Goal: Register for event/course

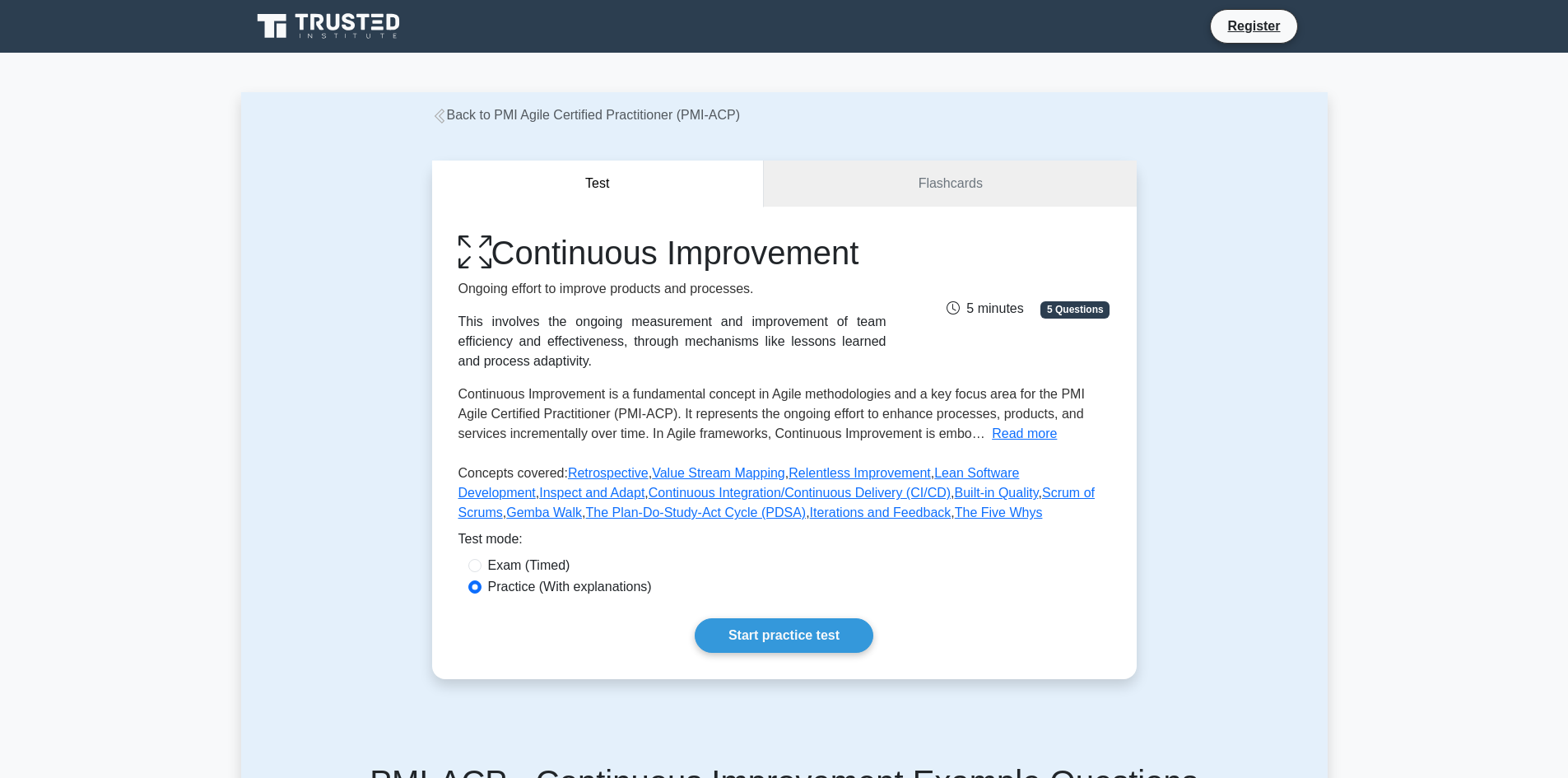
click at [488, 556] on label "Exam (Timed)" at bounding box center [529, 565] width 83 height 20
click at [468, 559] on input "Exam (Timed)" at bounding box center [475, 565] width 13 height 13
radio input "true"
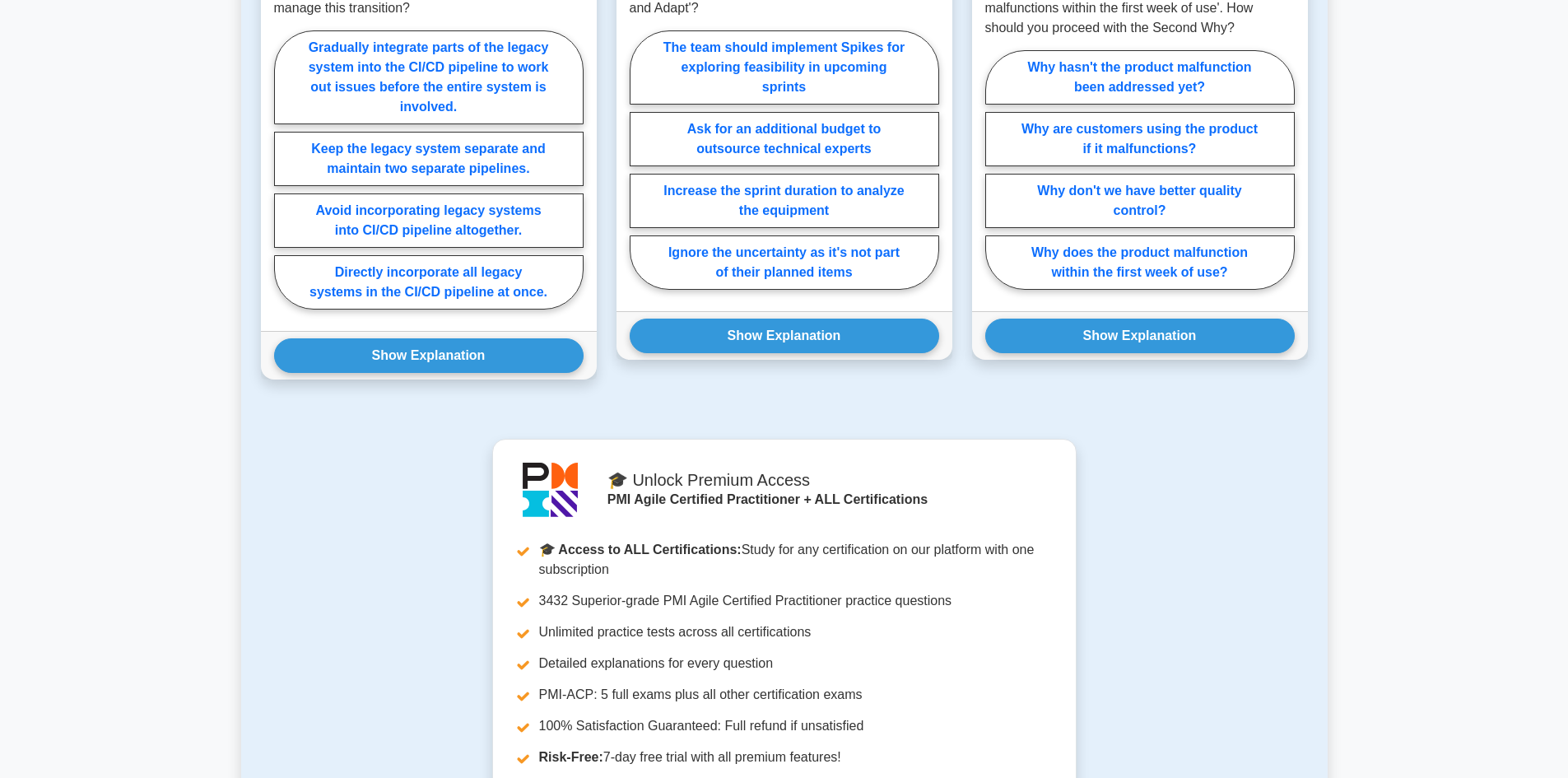
scroll to position [427, 0]
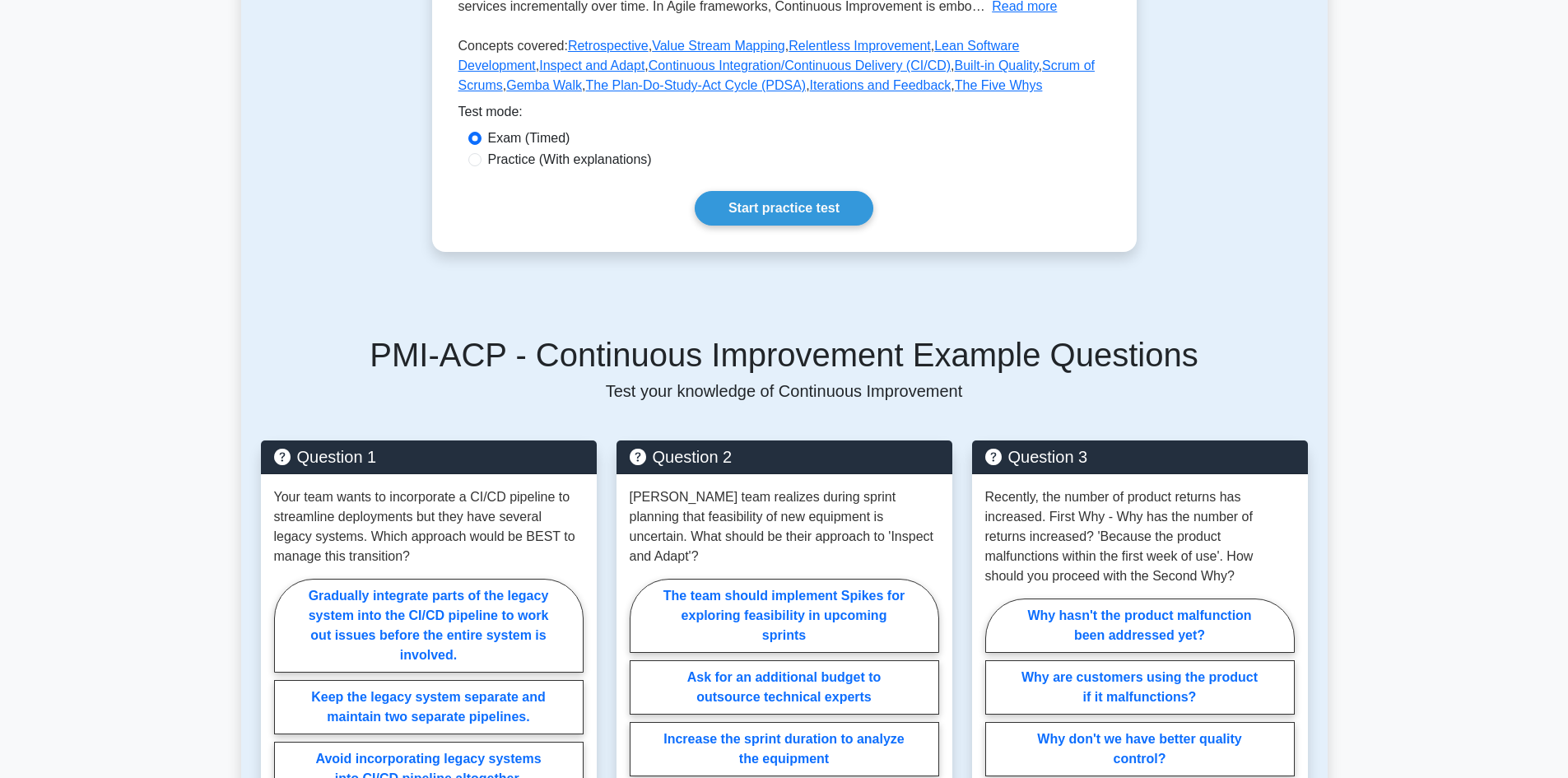
click at [790, 165] on div "Continuous Improvement Ongoing effort to improve products and processes. This i…" at bounding box center [784, 15] width 704 height 472
click at [790, 191] on link "Start practice test" at bounding box center [784, 208] width 179 height 34
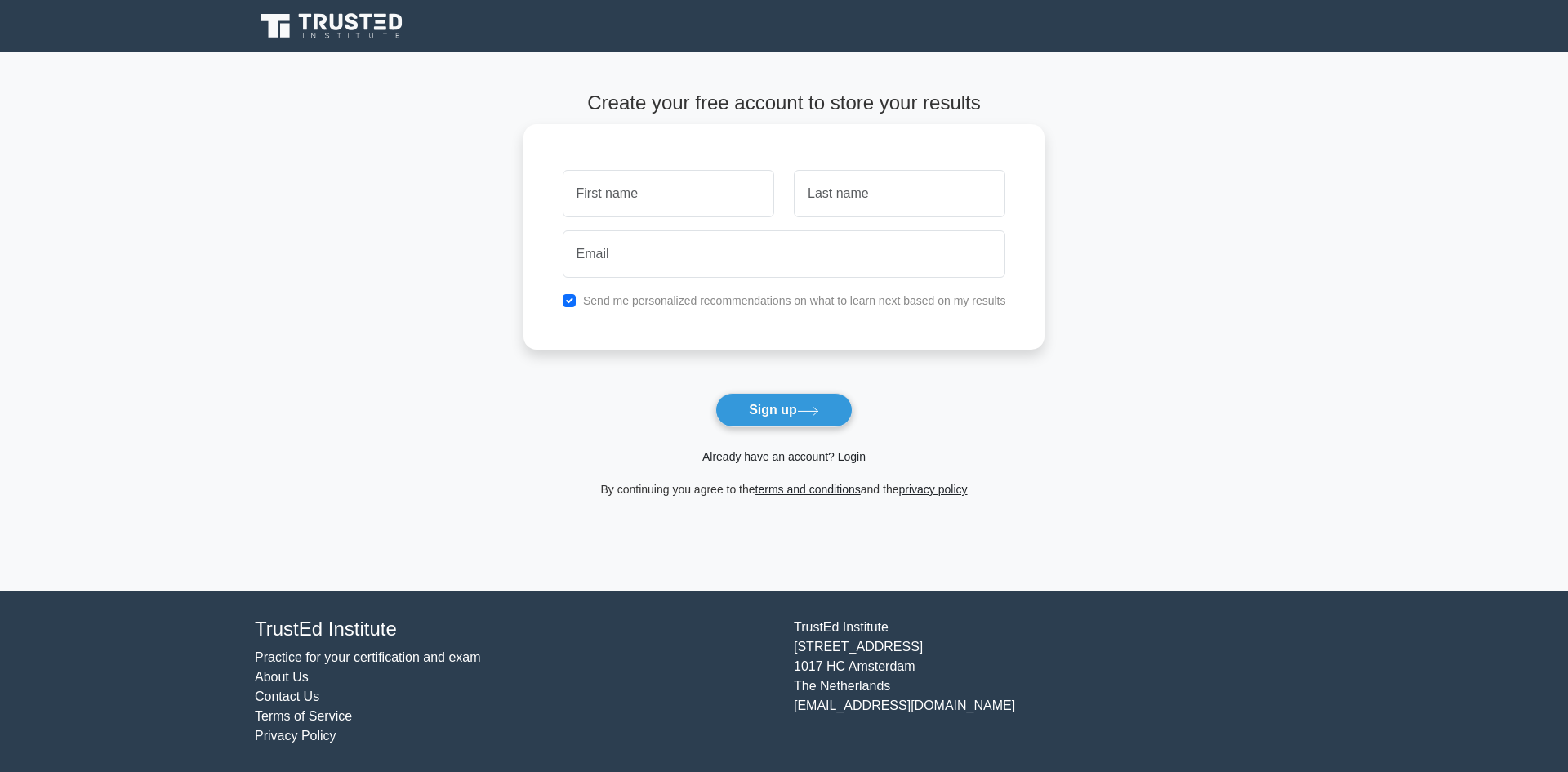
click at [563, 170] on input "text" at bounding box center [668, 193] width 211 height 47
type input "tarek"
click at [794, 170] on input "text" at bounding box center [900, 193] width 211 height 47
type input "rihan"
